Goal: Task Accomplishment & Management: Complete application form

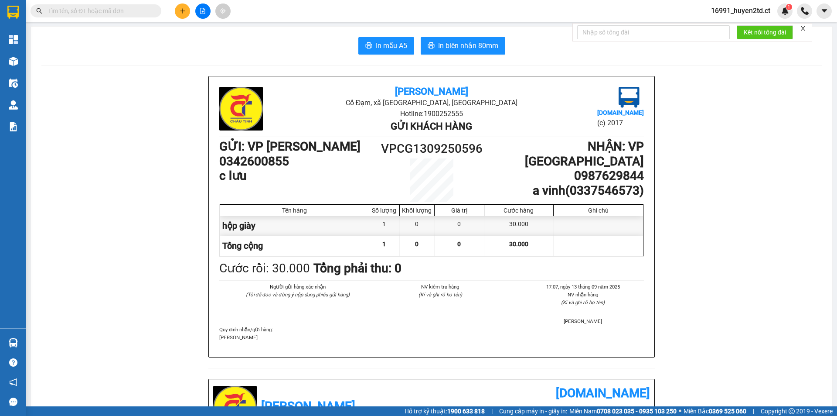
click at [129, 14] on input "text" at bounding box center [99, 11] width 103 height 10
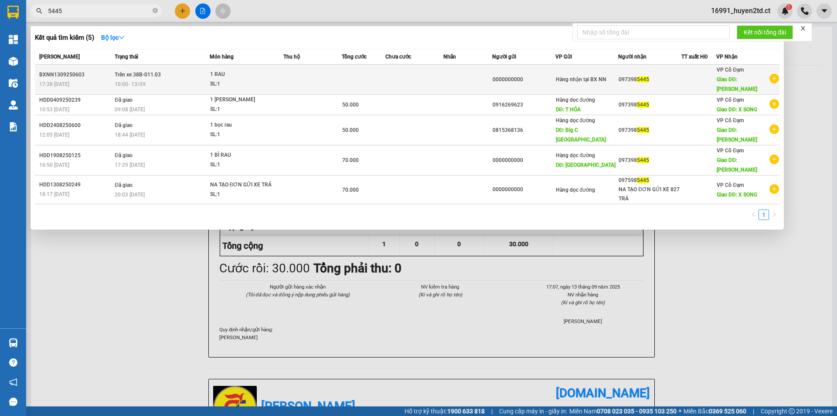
type input "5445"
click at [292, 79] on td at bounding box center [312, 80] width 58 height 30
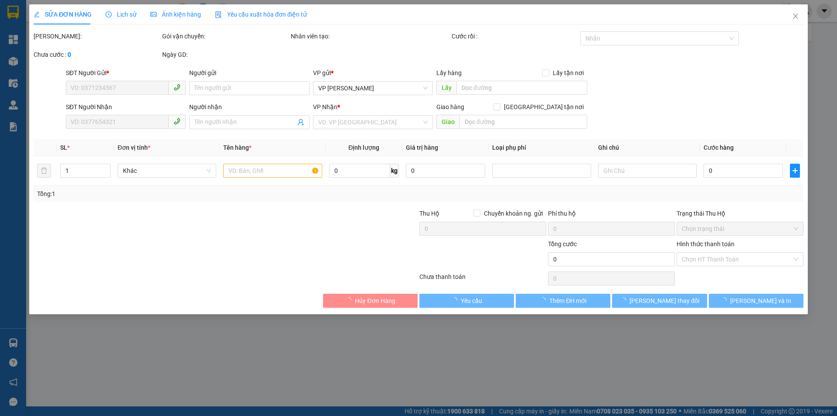
type input "0000000000"
type input "0973985445"
type input "[PERSON_NAME]"
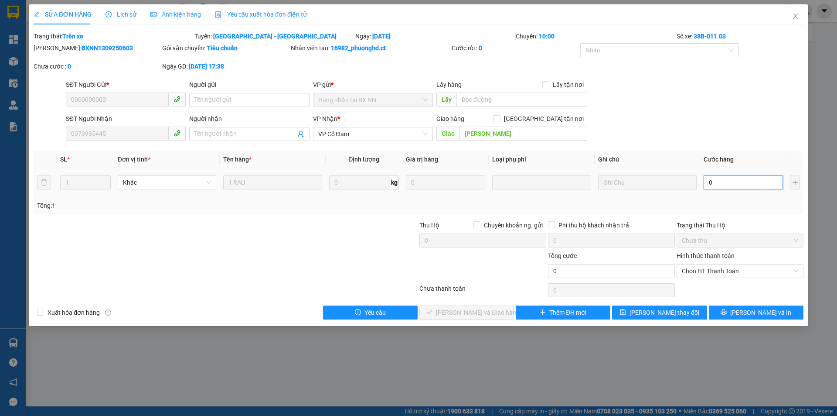
type input "5"
type input "50"
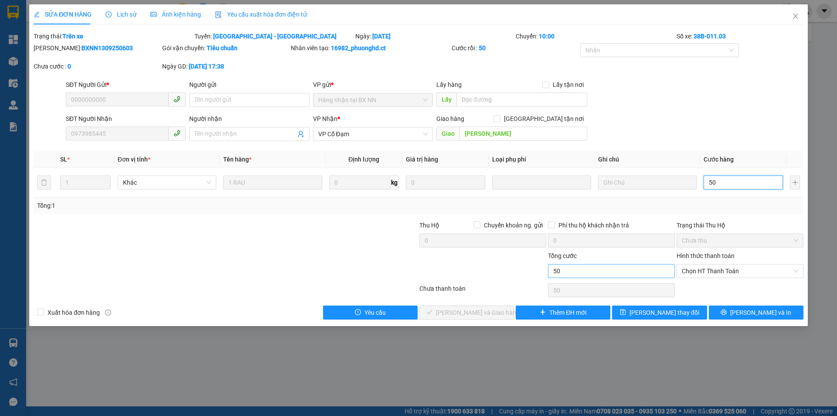
type input "50"
type input "50.000"
click at [601, 266] on input "50.000" at bounding box center [611, 271] width 127 height 14
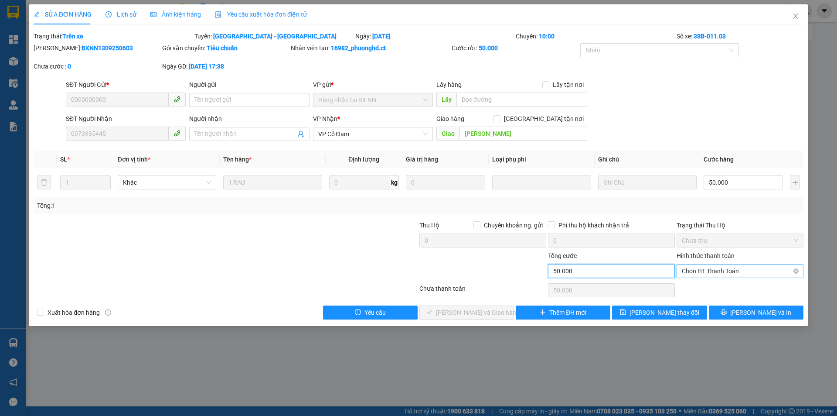
click at [753, 269] on span "Chọn HT Thanh Toán" at bounding box center [740, 270] width 116 height 13
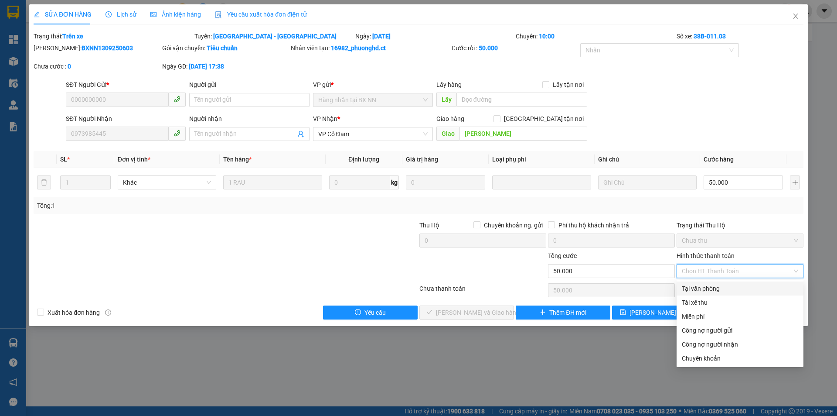
drag, startPoint x: 744, startPoint y: 283, endPoint x: 726, endPoint y: 299, distance: 23.8
click at [744, 283] on div "Tại văn phòng" at bounding box center [740, 288] width 116 height 10
type input "0"
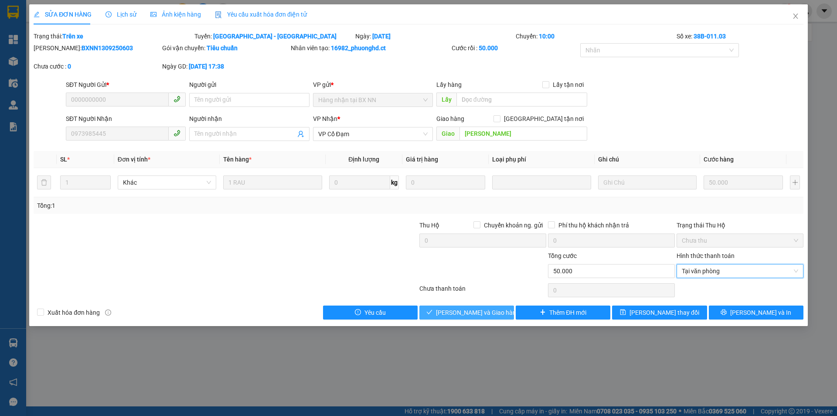
click at [477, 309] on span "[PERSON_NAME] và Giao hàng" at bounding box center [478, 312] width 84 height 10
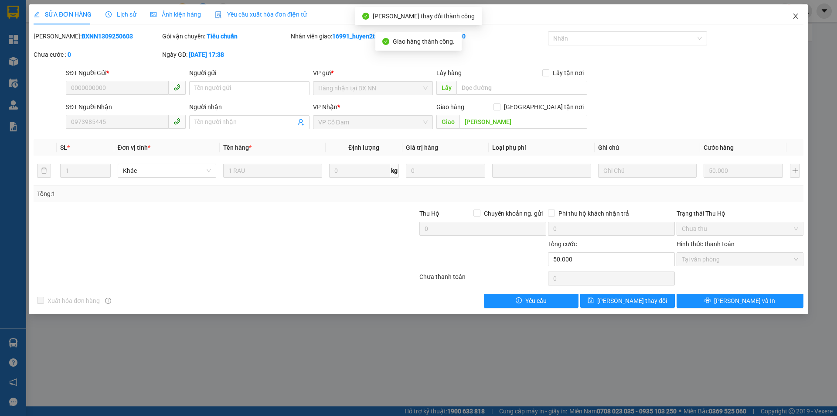
click at [795, 16] on icon "close" at bounding box center [795, 16] width 7 height 7
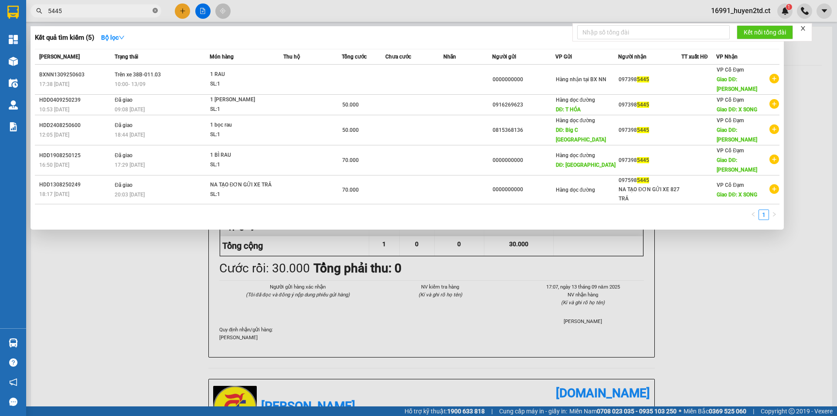
click at [153, 10] on icon "close-circle" at bounding box center [155, 10] width 5 height 5
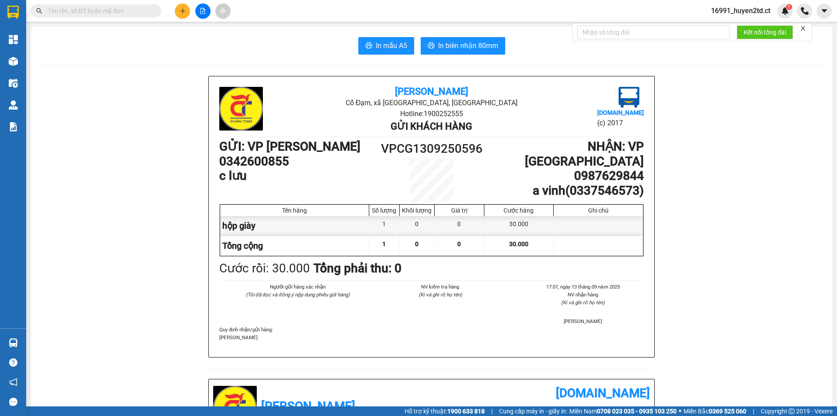
click at [150, 6] on input "text" at bounding box center [99, 11] width 103 height 10
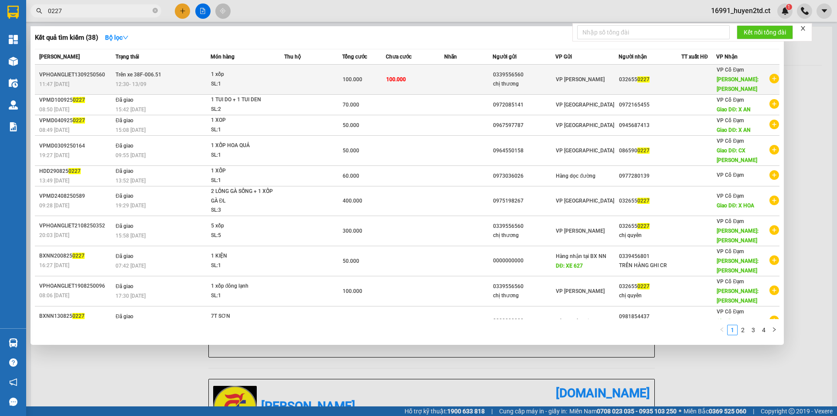
type input "0227"
click at [276, 75] on span "1 xốp SL: 1" at bounding box center [247, 79] width 73 height 19
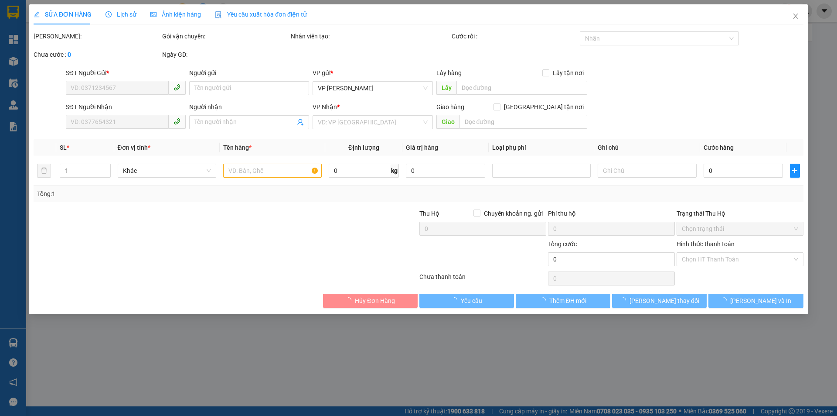
type input "0339556560"
type input "chị thương"
type input "0326550227"
type input "xuân song"
type input "100.000"
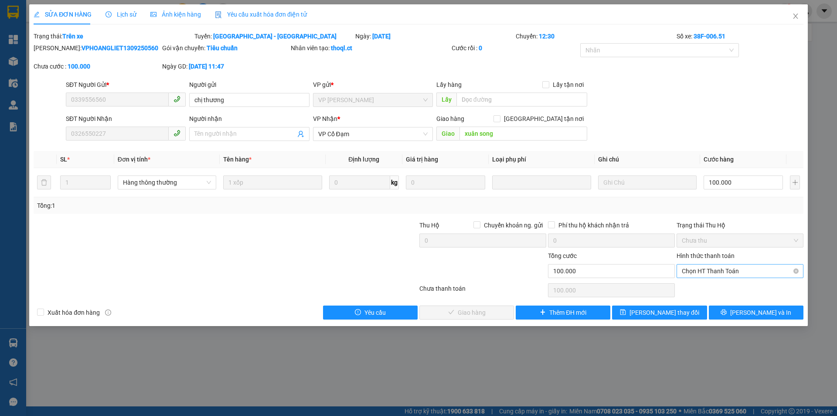
click at [748, 269] on span "Chọn HT Thanh Toán" at bounding box center [740, 270] width 116 height 13
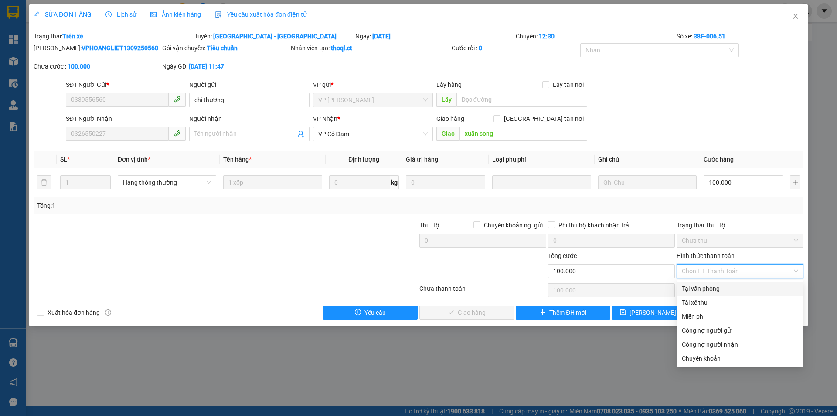
click at [744, 286] on div "Tại văn phòng" at bounding box center [740, 288] width 116 height 10
type input "0"
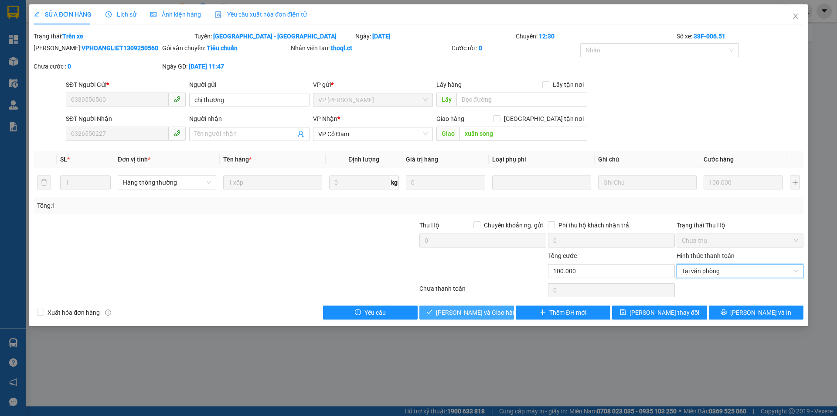
click at [484, 310] on span "[PERSON_NAME] và Giao hàng" at bounding box center [478, 312] width 84 height 10
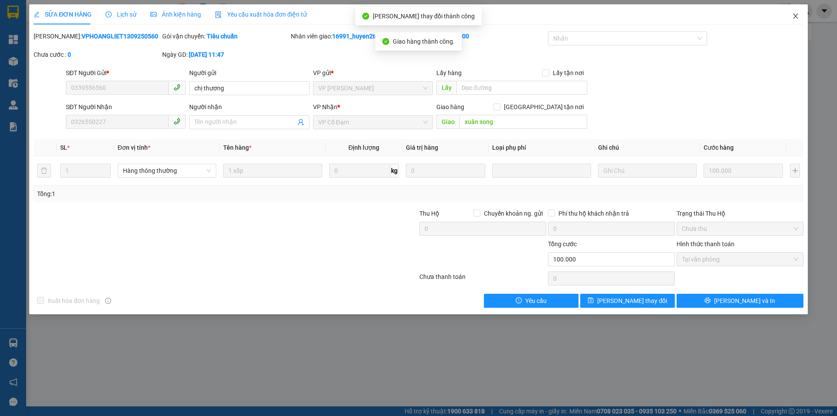
click at [798, 15] on icon "close" at bounding box center [795, 16] width 7 height 7
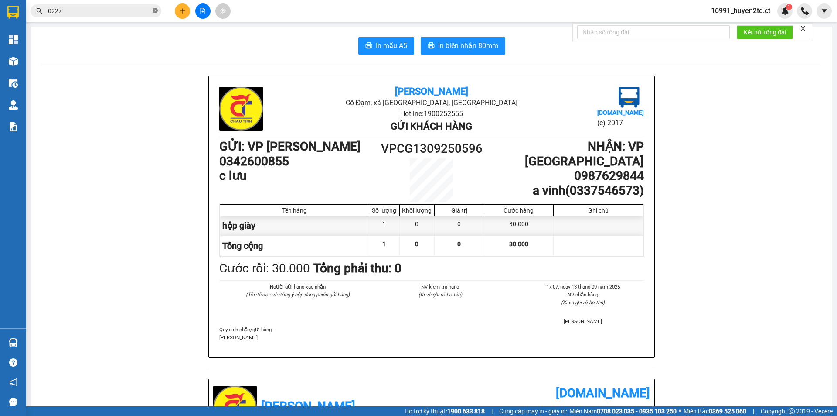
drag, startPoint x: 157, startPoint y: 13, endPoint x: 152, endPoint y: 13, distance: 5.3
click at [157, 13] on icon "close-circle" at bounding box center [155, 10] width 5 height 5
